Goal: Task Accomplishment & Management: Manage account settings

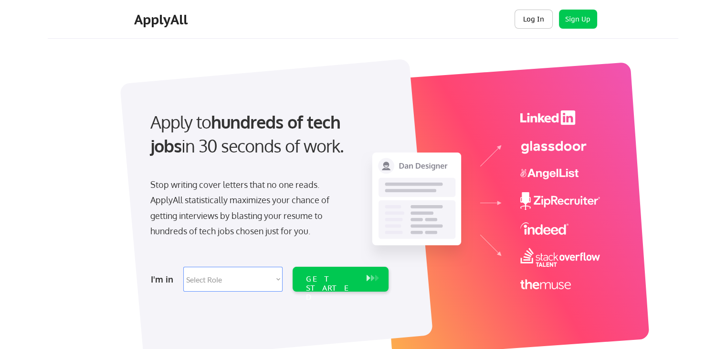
click at [526, 20] on button "Log In" at bounding box center [534, 19] width 38 height 19
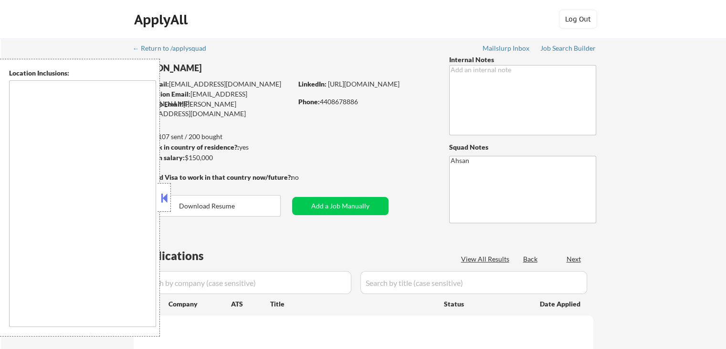
type textarea "[GEOGRAPHIC_DATA], [GEOGRAPHIC_DATA] [GEOGRAPHIC_DATA], [GEOGRAPHIC_DATA] [GEOG…"
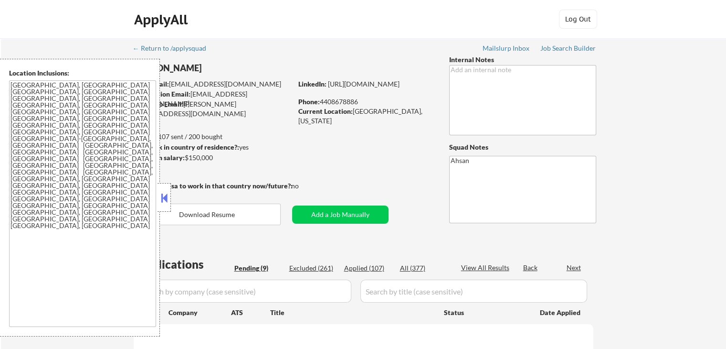
select select ""pending""
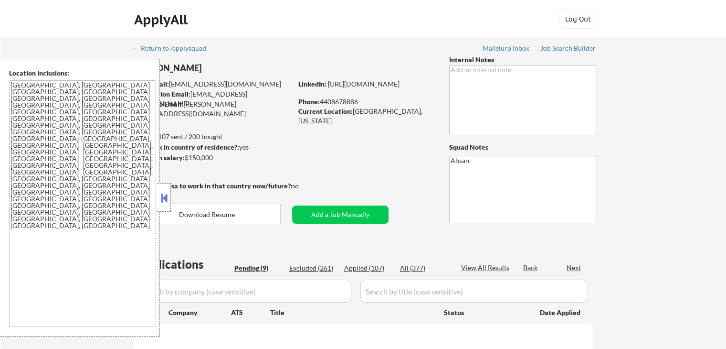
select select ""pending""
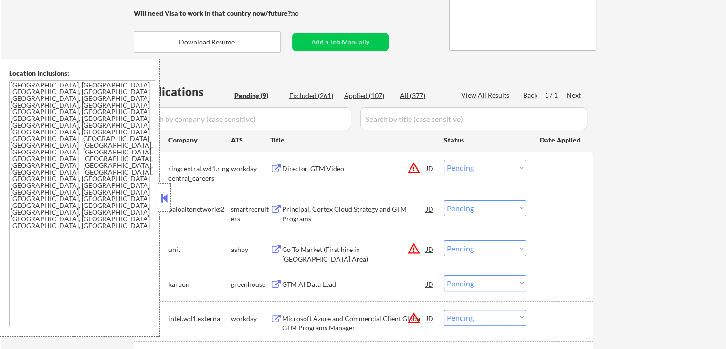
scroll to position [191, 0]
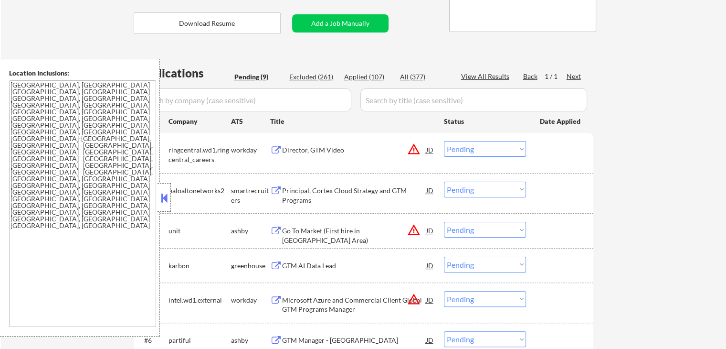
click at [347, 152] on div "Director, GTM Video" at bounding box center [354, 150] width 144 height 10
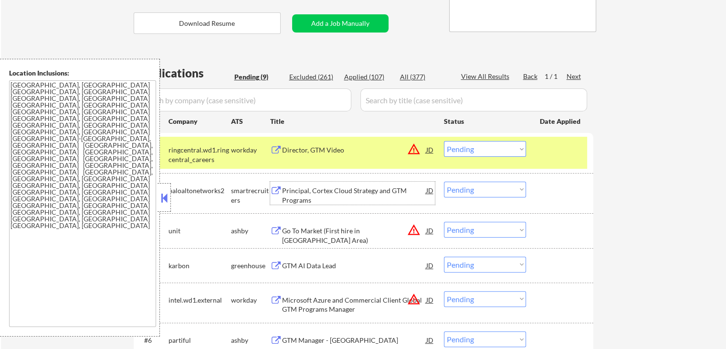
click at [383, 190] on div "Principal, Cortex Cloud Strategy and GTM Programs" at bounding box center [354, 195] width 144 height 19
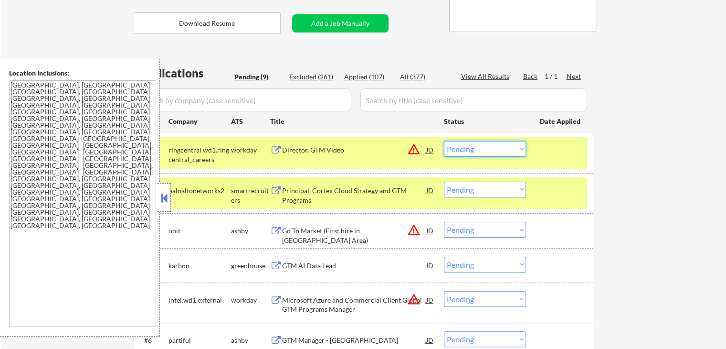
click at [484, 141] on select "Choose an option... Pending Applied Excluded (Questions) Excluded (Expired) Exc…" at bounding box center [485, 149] width 82 height 16
click at [444, 141] on select "Choose an option... Pending Applied Excluded (Questions) Excluded (Expired) Exc…" at bounding box center [485, 149] width 82 height 16
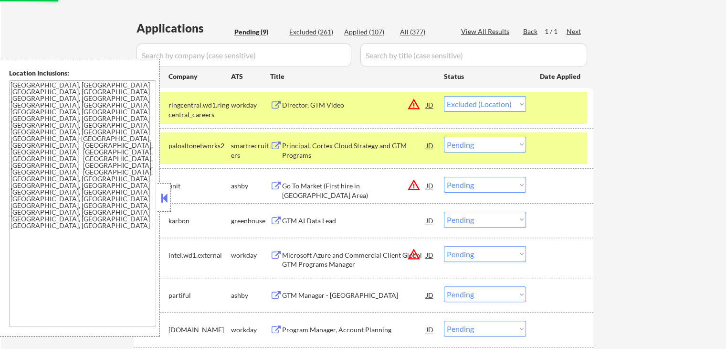
scroll to position [255, 0]
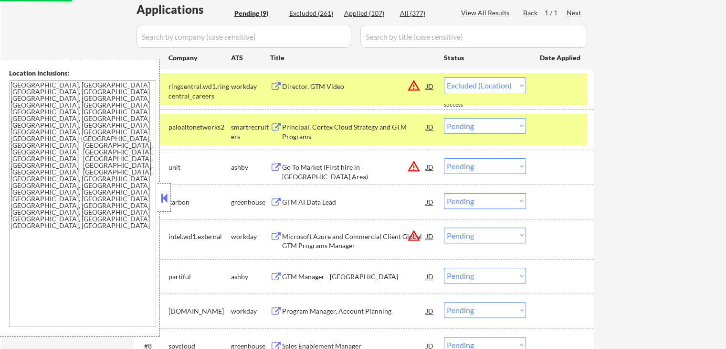
select select ""pending""
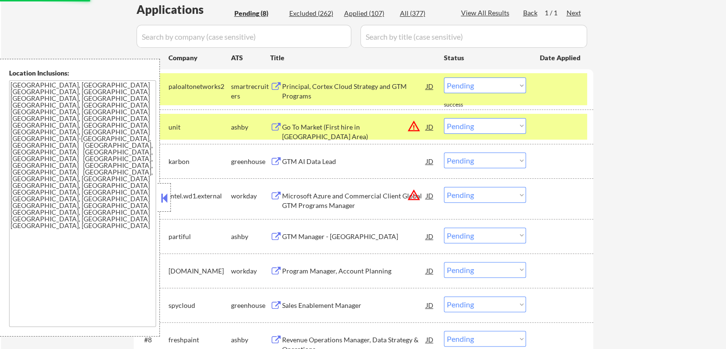
click at [471, 125] on select "Choose an option... Pending Applied Excluded (Questions) Excluded (Expired) Exc…" at bounding box center [485, 126] width 82 height 16
click at [444, 118] on select "Choose an option... Pending Applied Excluded (Questions) Excluded (Expired) Exc…" at bounding box center [485, 126] width 82 height 16
select select ""pending""
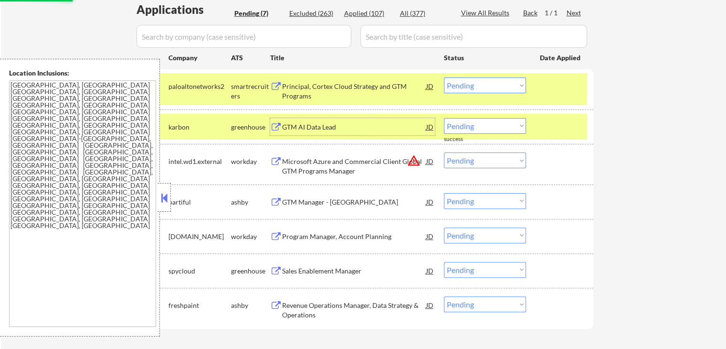
click at [349, 125] on div "GTM AI Data Lead" at bounding box center [354, 127] width 144 height 10
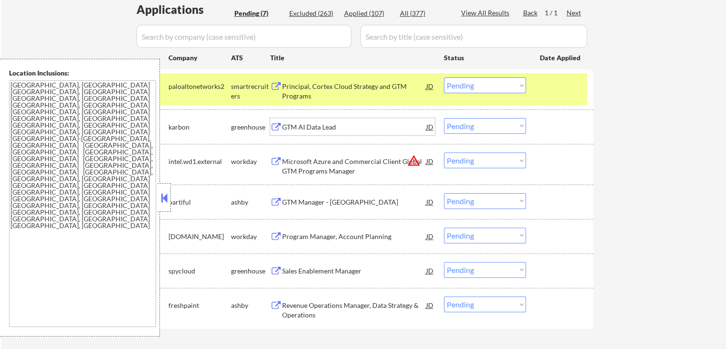
drag, startPoint x: 504, startPoint y: 80, endPoint x: 491, endPoint y: 92, distance: 17.6
click at [504, 80] on select "Choose an option... Pending Applied Excluded (Questions) Excluded (Expired) Exc…" at bounding box center [485, 85] width 82 height 16
click at [444, 77] on select "Choose an option... Pending Applied Excluded (Questions) Excluded (Expired) Exc…" at bounding box center [485, 85] width 82 height 16
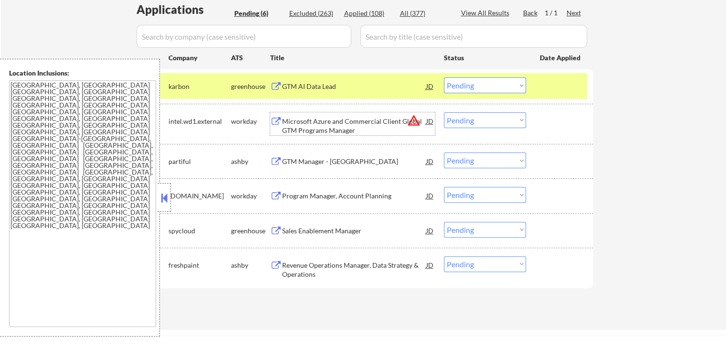
click at [353, 125] on div "Microsoft Azure and Commercial Client Global GTM Programs Manager" at bounding box center [354, 126] width 144 height 19
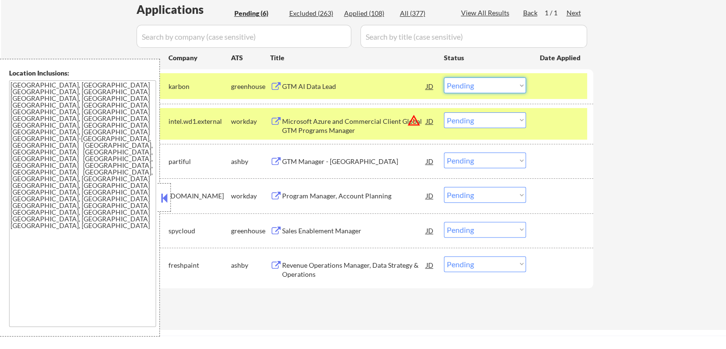
click at [472, 85] on select "Choose an option... Pending Applied Excluded (Questions) Excluded (Expired) Exc…" at bounding box center [485, 85] width 82 height 16
click at [444, 77] on select "Choose an option... Pending Applied Excluded (Questions) Excluded (Expired) Exc…" at bounding box center [485, 85] width 82 height 16
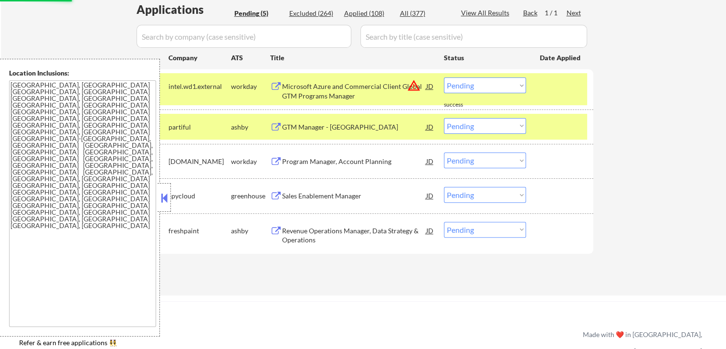
click at [336, 127] on div "GTM Manager - [GEOGRAPHIC_DATA]" at bounding box center [354, 127] width 144 height 10
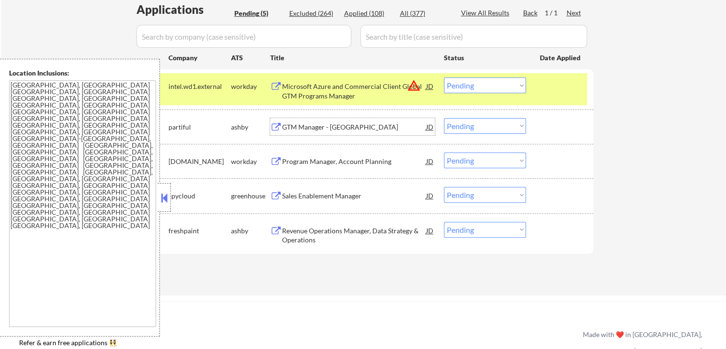
drag, startPoint x: 449, startPoint y: 87, endPoint x: 464, endPoint y: 91, distance: 15.9
click at [453, 87] on select "Choose an option... Pending Applied Excluded (Questions) Excluded (Expired) Exc…" at bounding box center [485, 85] width 82 height 16
select select ""excluded__expired_""
click at [444, 77] on select "Choose an option... Pending Applied Excluded (Questions) Excluded (Expired) Exc…" at bounding box center [485, 85] width 82 height 16
click at [477, 130] on select "Choose an option... Pending Applied Excluded (Questions) Excluded (Expired) Exc…" at bounding box center [485, 126] width 82 height 16
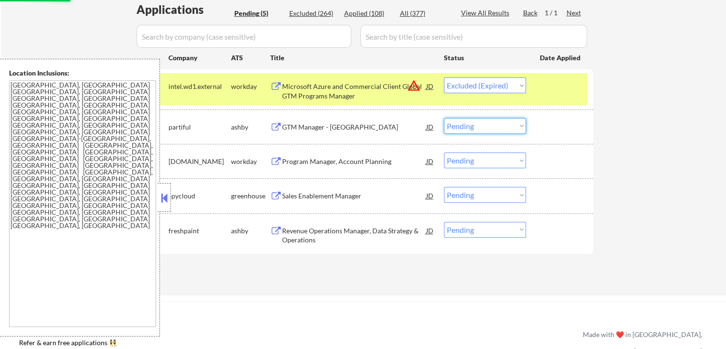
select select ""excluded__expired_""
click at [444, 118] on select "Choose an option... Pending Applied Excluded (Questions) Excluded (Expired) Exc…" at bounding box center [485, 126] width 82 height 16
select select ""pending""
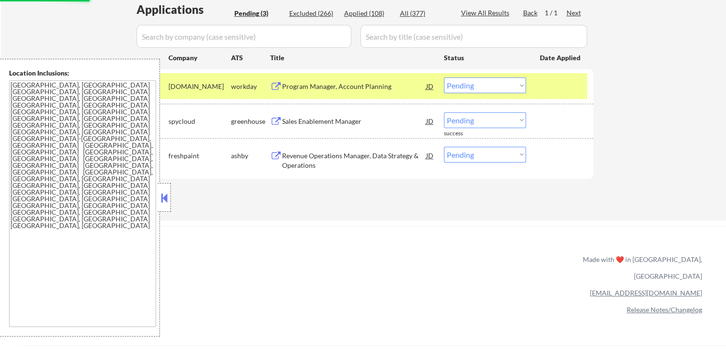
click at [361, 89] on div "Program Manager, Account Planning" at bounding box center [354, 87] width 144 height 10
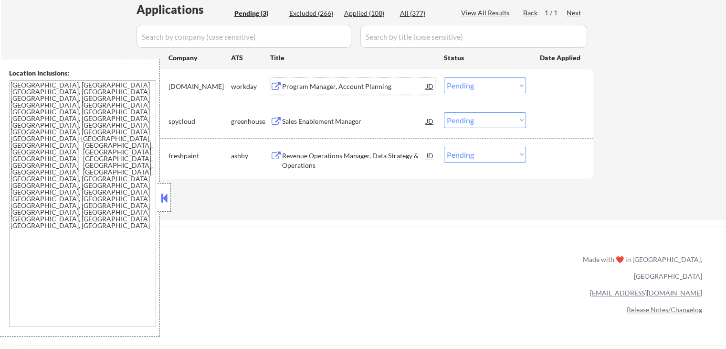
click at [353, 118] on div "Sales Enablement Manager" at bounding box center [354, 122] width 144 height 10
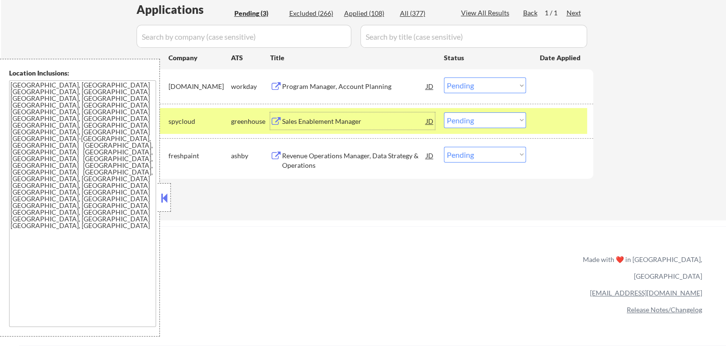
click at [468, 87] on select "Choose an option... Pending Applied Excluded (Questions) Excluded (Expired) Exc…" at bounding box center [485, 85] width 82 height 16
click at [444, 77] on select "Choose an option... Pending Applied Excluded (Questions) Excluded (Expired) Exc…" at bounding box center [485, 85] width 82 height 16
click at [393, 148] on div "Revenue Operations Manager, Data Strategy & Operations" at bounding box center [354, 158] width 144 height 23
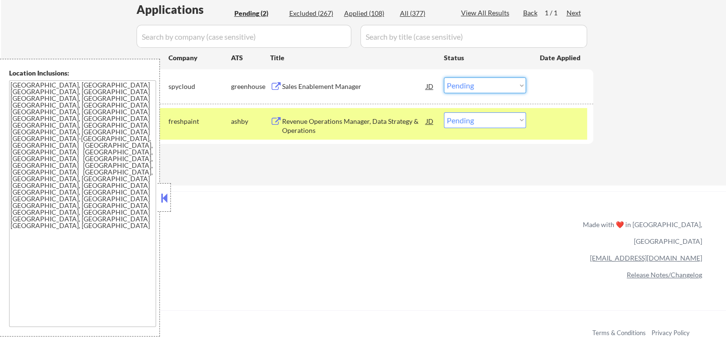
click at [455, 87] on select "Choose an option... Pending Applied Excluded (Questions) Excluded (Expired) Exc…" at bounding box center [485, 85] width 82 height 16
click at [444, 77] on select "Choose an option... Pending Applied Excluded (Questions) Excluded (Expired) Exc…" at bounding box center [485, 85] width 82 height 16
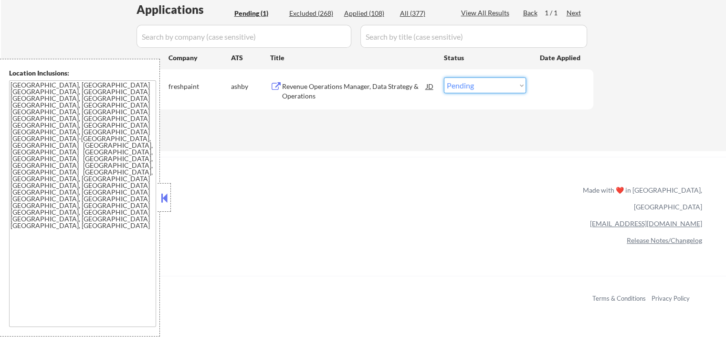
click at [464, 85] on select "Choose an option... Pending Applied Excluded (Questions) Excluded (Expired) Exc…" at bounding box center [485, 85] width 82 height 16
select select ""applied""
click at [444, 77] on select "Choose an option... Pending Applied Excluded (Questions) Excluded (Expired) Exc…" at bounding box center [485, 85] width 82 height 16
click at [458, 127] on div "Applications Pending (1) Excluded (268) Applied (108) All (377) View All Result…" at bounding box center [364, 66] width 460 height 131
